Goal: Obtain resource: Obtain resource

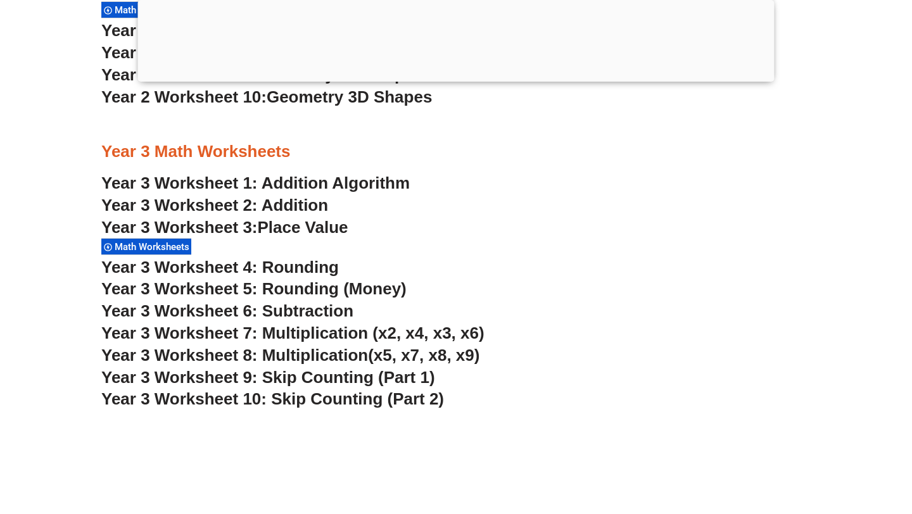
scroll to position [1787, 0]
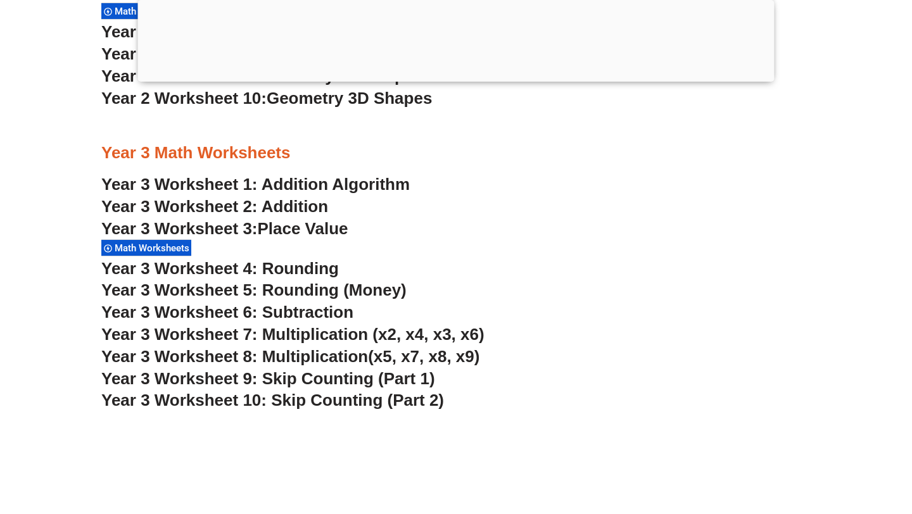
click at [314, 185] on link "Year 3 Worksheet 1: Addition Algorithm" at bounding box center [255, 184] width 308 height 19
click at [301, 230] on span "Place Value" at bounding box center [303, 228] width 91 height 19
click at [292, 314] on span "Year 3 Worksheet 6: Subtraction" at bounding box center [227, 312] width 252 height 19
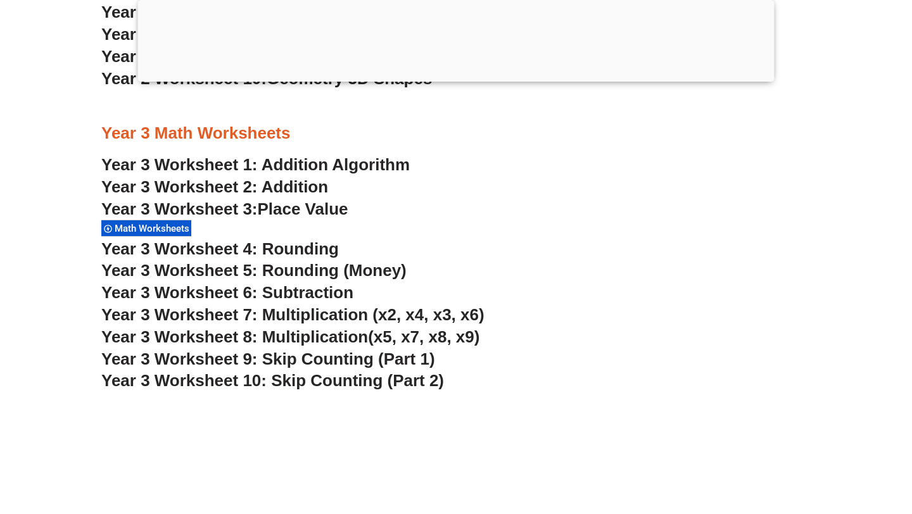
click at [334, 307] on span "Year 3 Worksheet 7: Multiplication (x2, x4, x3, x6)" at bounding box center [292, 314] width 383 height 19
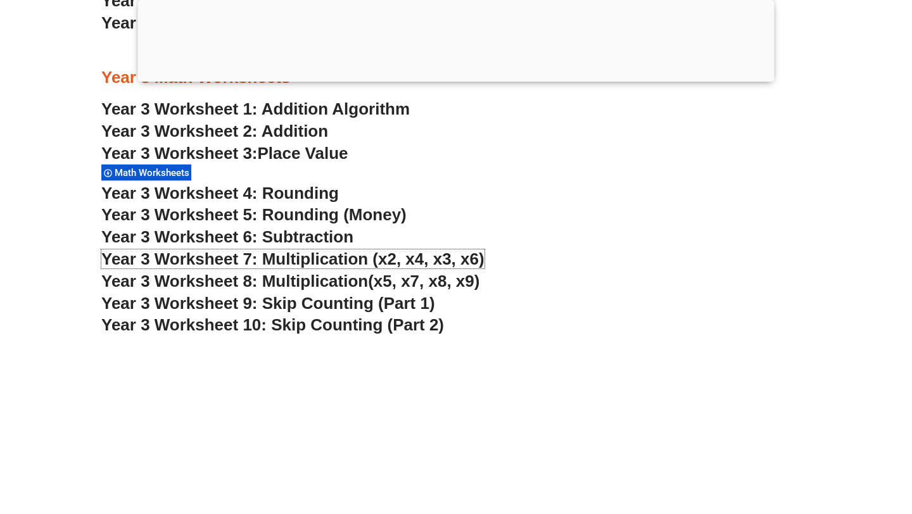
scroll to position [1879, 0]
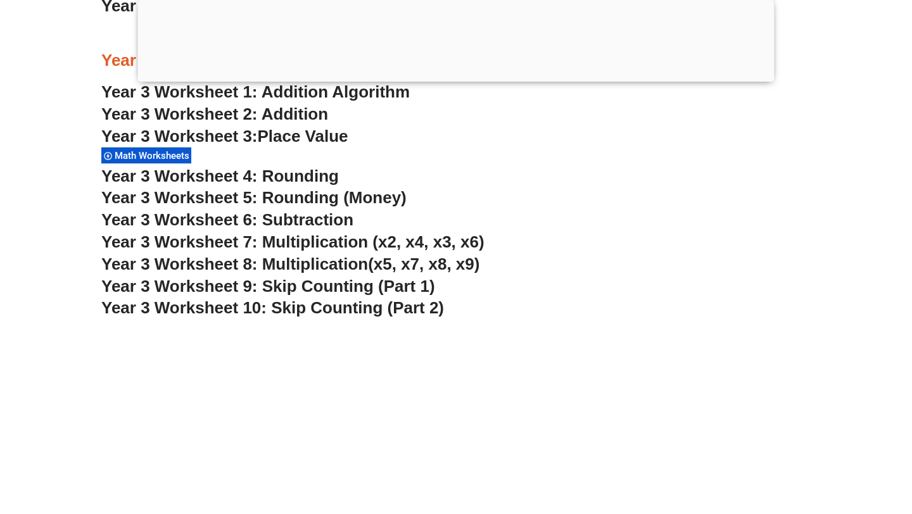
click at [330, 298] on span "Year 3 Worksheet 10: Skip Counting (Part 2)" at bounding box center [272, 307] width 342 height 19
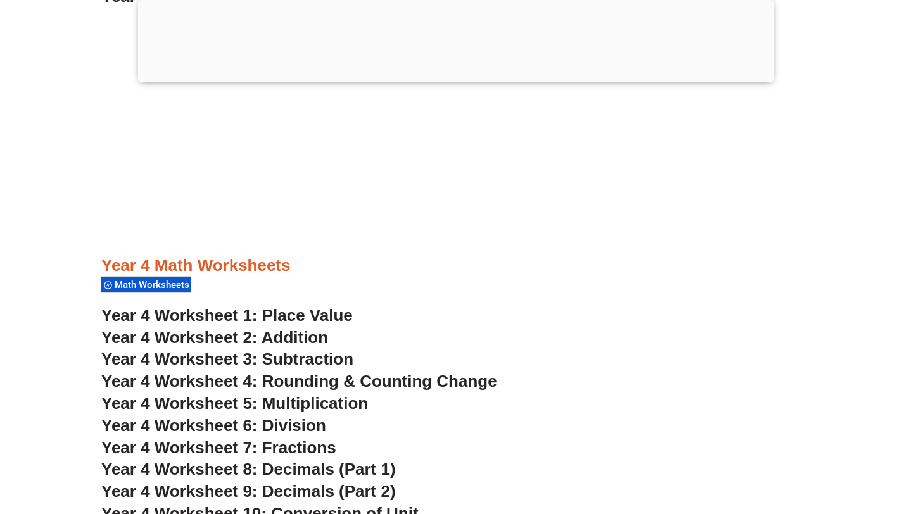
scroll to position [2307, 0]
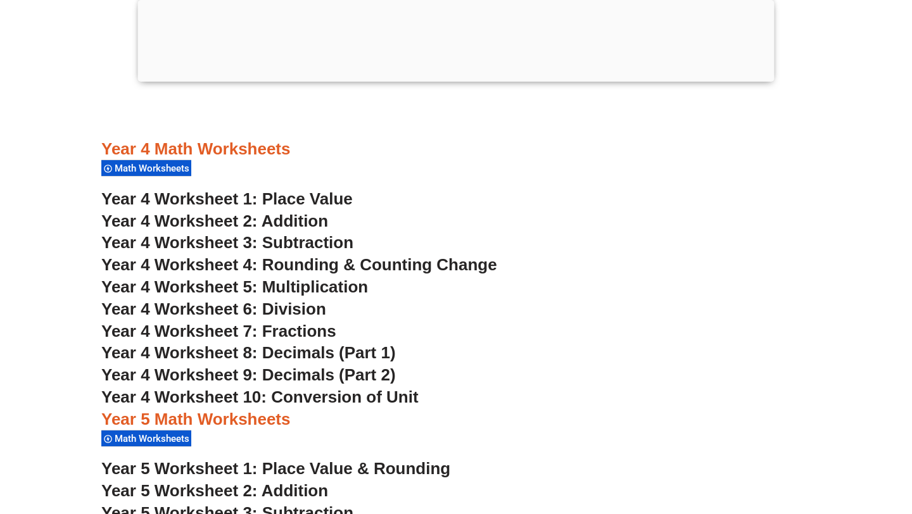
click at [312, 242] on span "Year 4 Worksheet 3: Subtraction" at bounding box center [227, 242] width 252 height 19
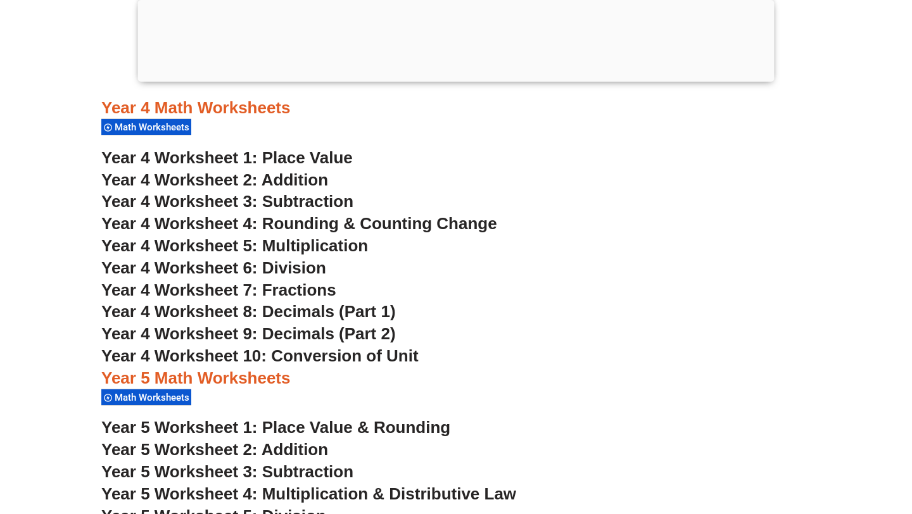
scroll to position [2349, 0]
click at [292, 285] on span "Year 4 Worksheet 7: Fractions" at bounding box center [218, 289] width 235 height 19
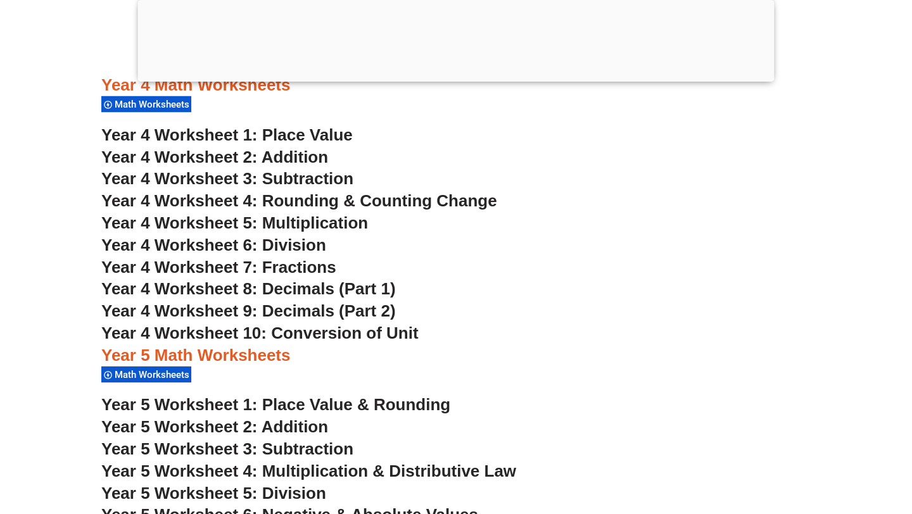
click at [315, 291] on span "Year 4 Worksheet 8: Decimals (Part 1)" at bounding box center [248, 288] width 294 height 19
click at [349, 330] on span "Year 4 Worksheet 10: Conversion of Unit" at bounding box center [259, 332] width 317 height 19
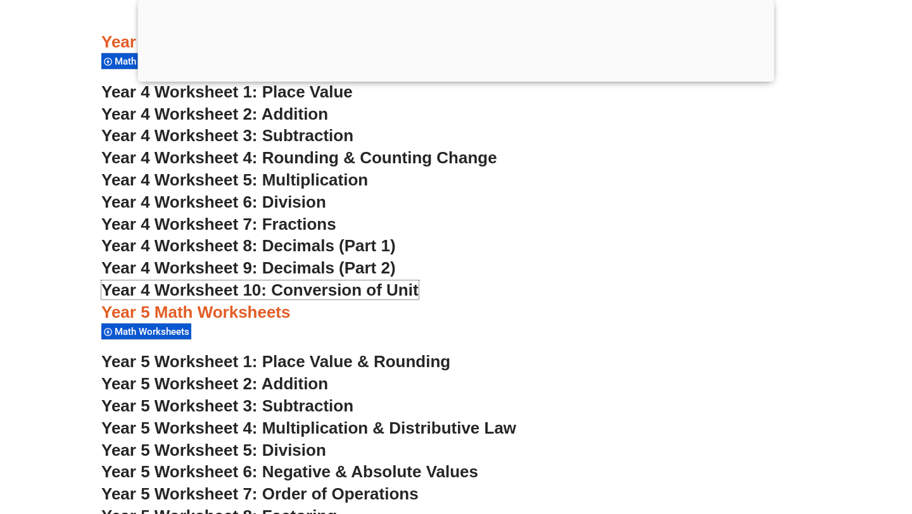
scroll to position [2434, 0]
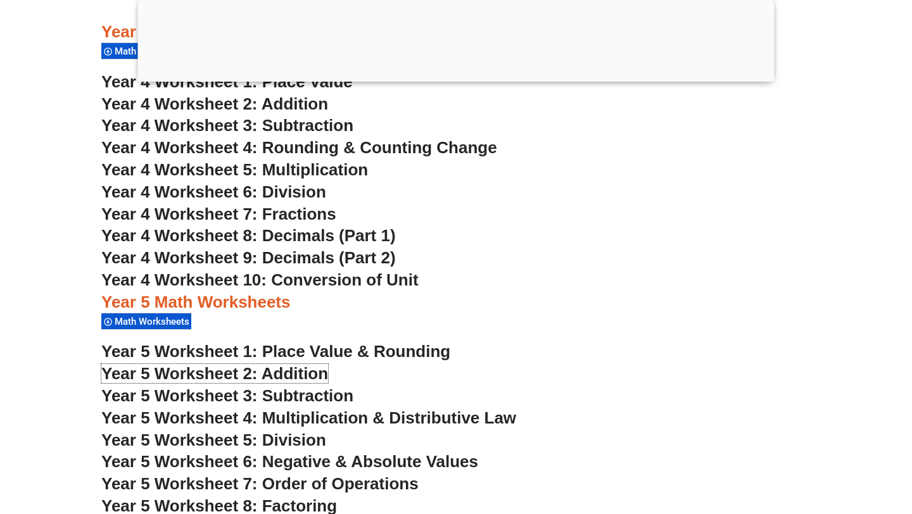
click at [279, 370] on span "Year 5 Worksheet 2: Addition" at bounding box center [214, 373] width 227 height 19
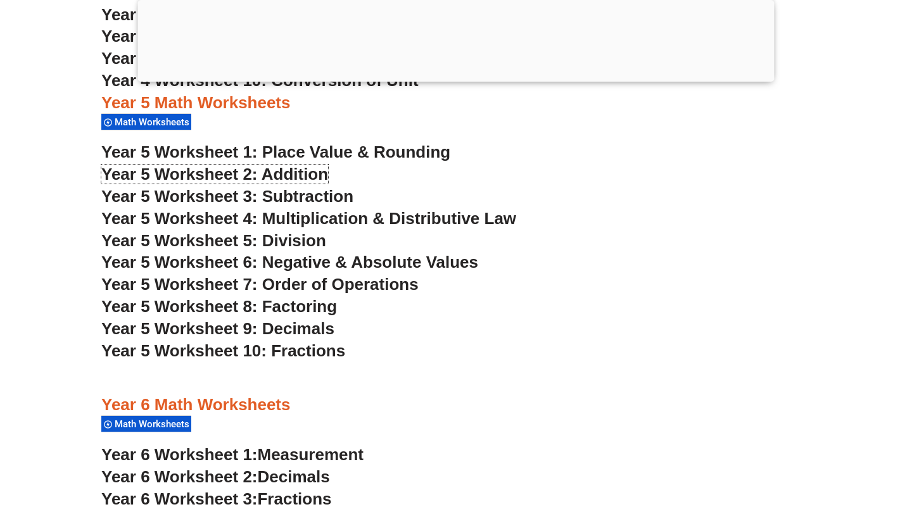
scroll to position [2661, 0]
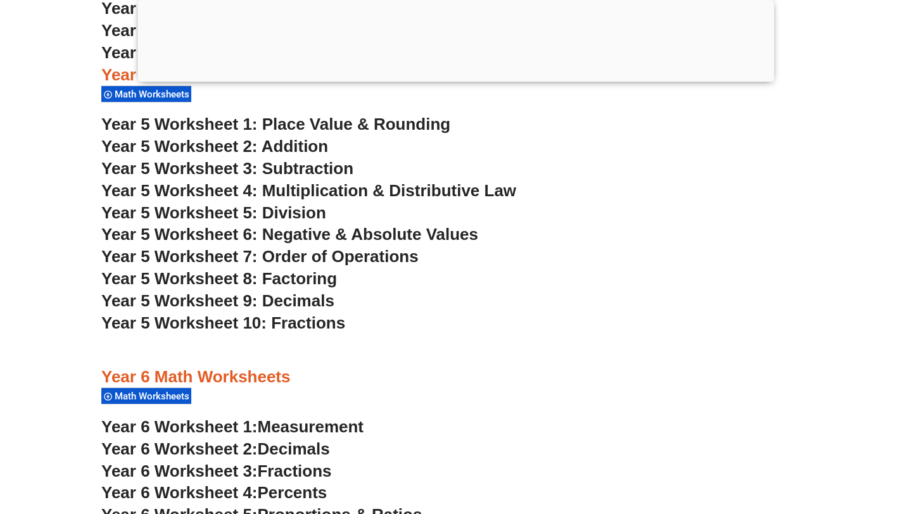
click at [333, 231] on span "Year 5 Worksheet 6: Negative & Absolute Values" at bounding box center [289, 234] width 377 height 19
click at [296, 277] on span "Year 5 Worksheet 8: Factoring" at bounding box center [219, 278] width 236 height 19
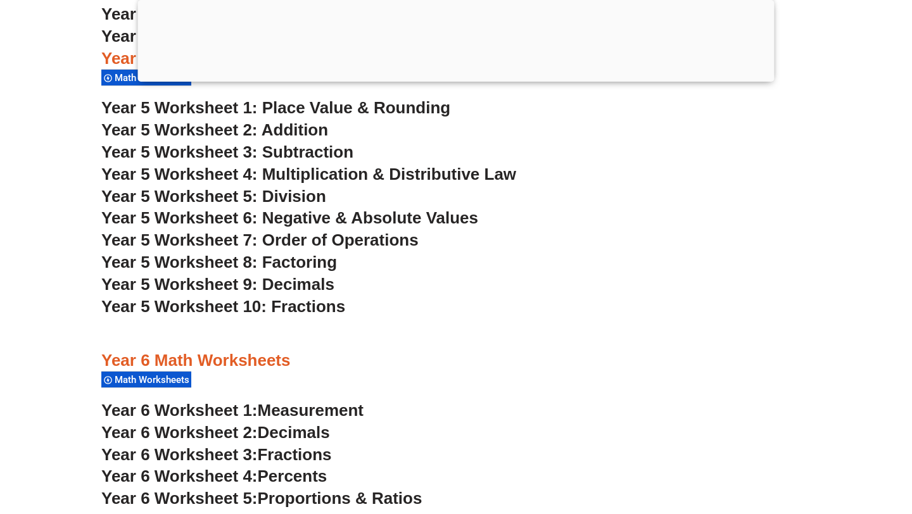
scroll to position [2679, 0]
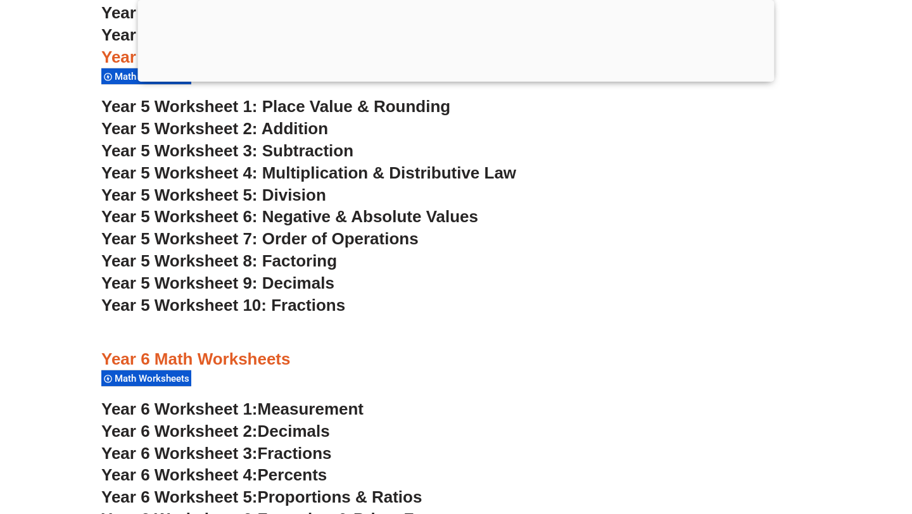
click at [293, 299] on span "Year 5 Worksheet 10: Fractions" at bounding box center [223, 305] width 244 height 19
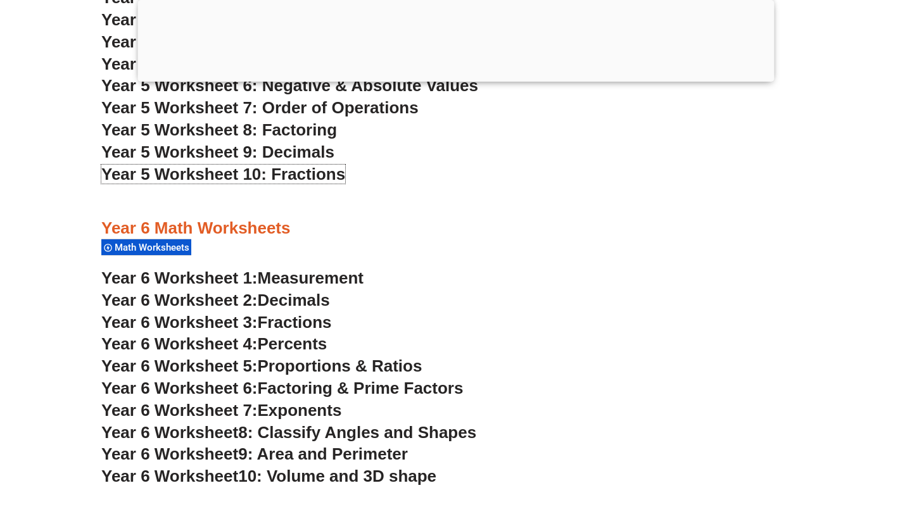
scroll to position [2841, 0]
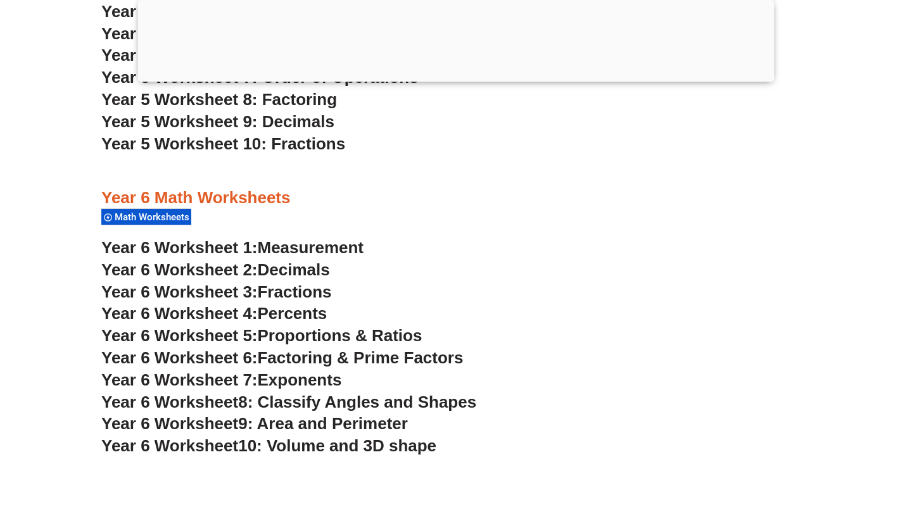
click at [325, 252] on span "Measurement" at bounding box center [311, 247] width 106 height 19
click at [299, 289] on span "Fractions" at bounding box center [295, 291] width 74 height 19
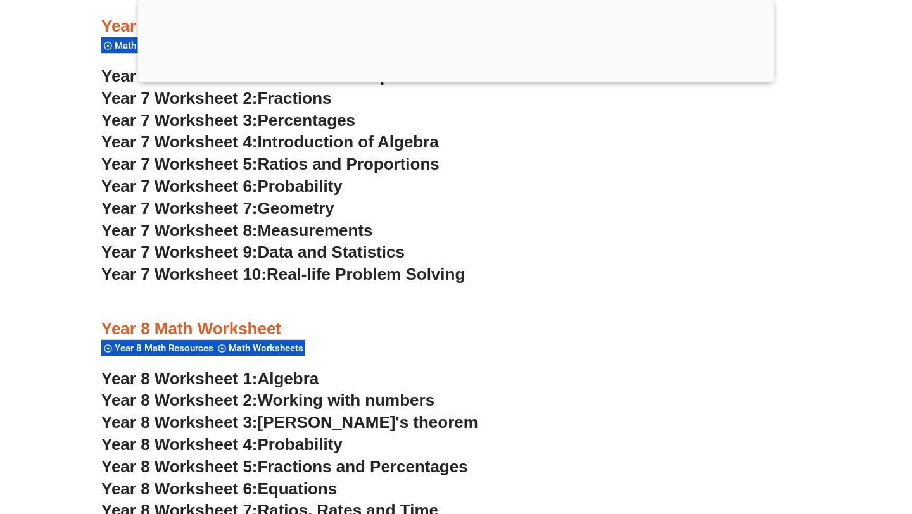
scroll to position [3871, 0]
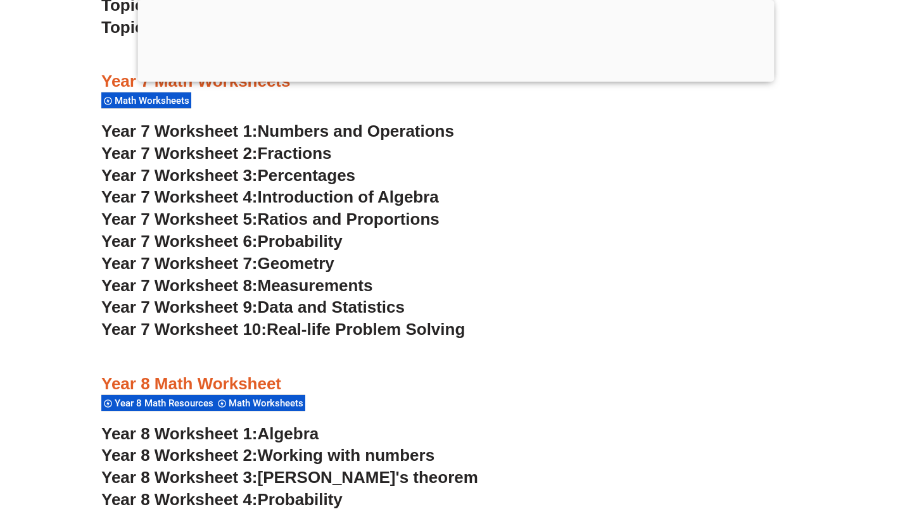
click at [273, 149] on span "Fractions" at bounding box center [295, 153] width 74 height 19
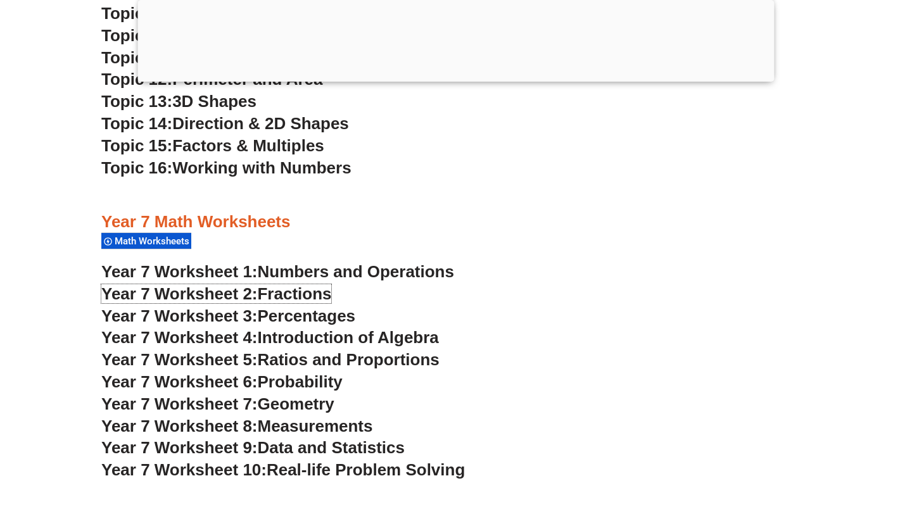
scroll to position [3745, 0]
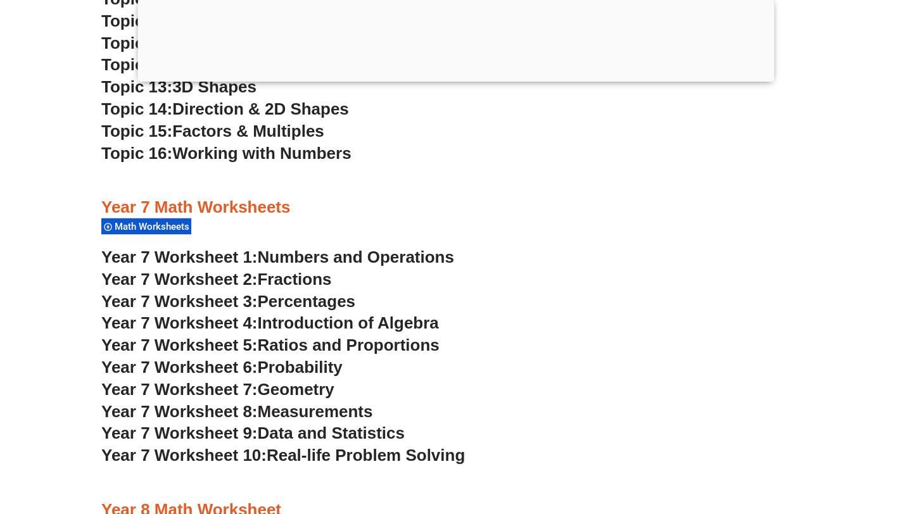
click at [339, 430] on span "Data and Statistics" at bounding box center [332, 433] width 148 height 19
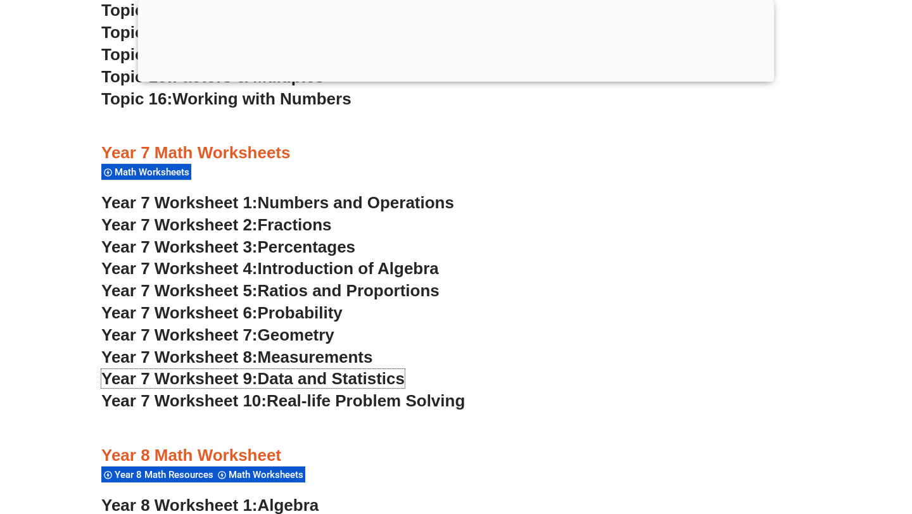
scroll to position [3803, 0]
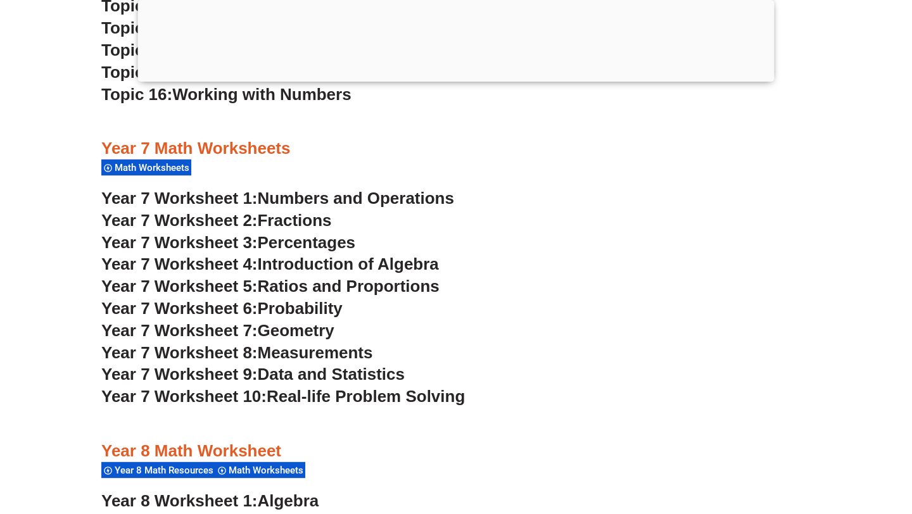
click at [273, 322] on span "Geometry" at bounding box center [296, 330] width 77 height 19
